Goal: Task Accomplishment & Management: Manage account settings

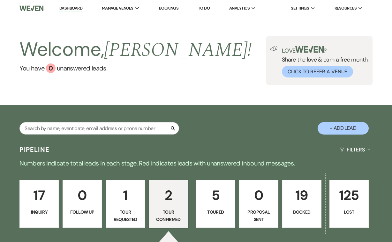
select select "4"
click at [38, 194] on p "17" at bounding box center [39, 195] width 31 height 21
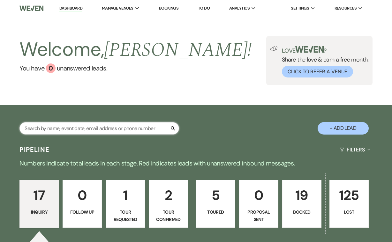
click at [83, 128] on input "text" at bounding box center [99, 128] width 160 height 12
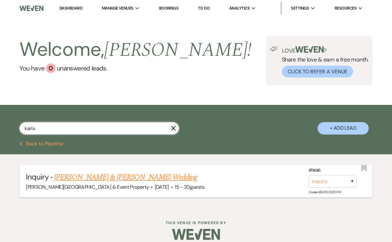
type input "karis"
click at [114, 177] on link "[PERSON_NAME] & [PERSON_NAME] Wedding" at bounding box center [125, 177] width 143 height 11
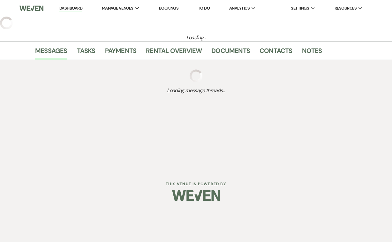
select select "5"
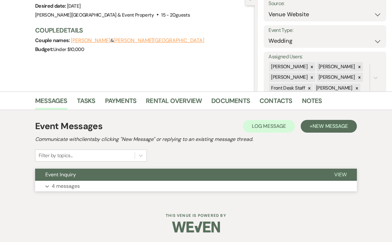
scroll to position [68, 0]
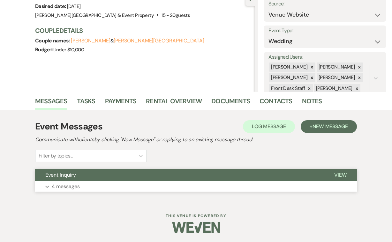
click at [80, 186] on button "Expand 4 messages" at bounding box center [196, 186] width 322 height 11
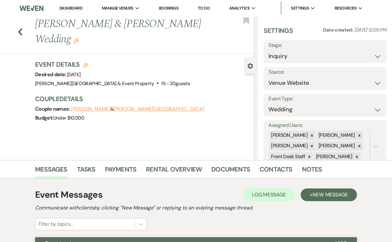
scroll to position [0, 0]
click at [20, 28] on icon "Previous" at bounding box center [20, 32] width 5 height 8
